Goal: Information Seeking & Learning: Learn about a topic

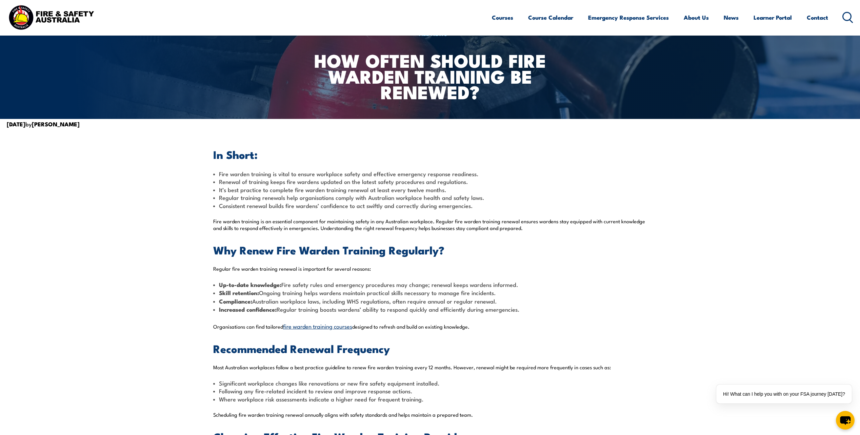
scroll to position [136, 0]
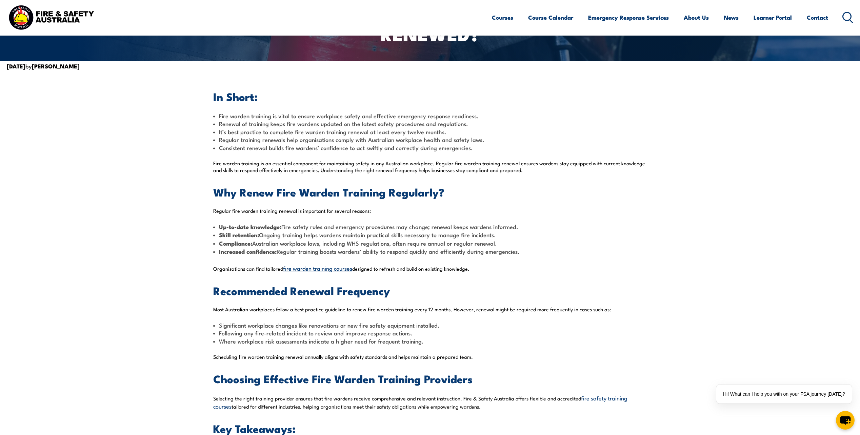
click at [326, 268] on span "fire warden training courses" at bounding box center [317, 268] width 69 height 8
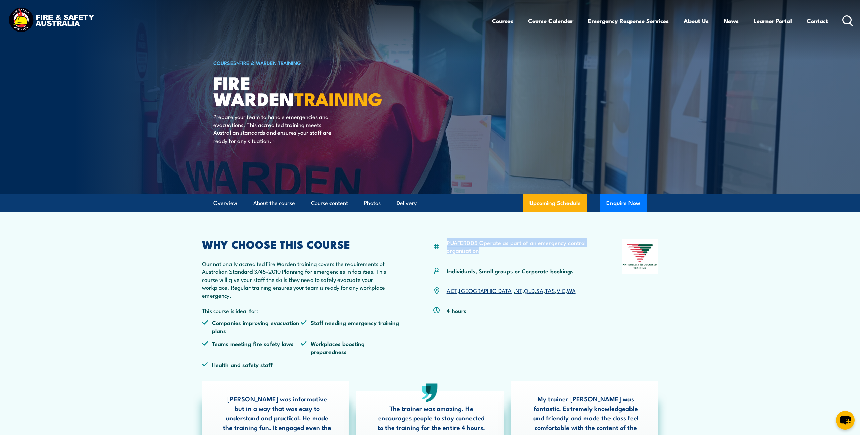
drag, startPoint x: 447, startPoint y: 243, endPoint x: 482, endPoint y: 248, distance: 35.3
click at [482, 248] on li "PUAFER005 Operate as part of an emergency control organisation" at bounding box center [518, 247] width 142 height 16
copy li "PUAFER005 Operate as part of an emergency control organisation"
